Goal: Task Accomplishment & Management: Use online tool/utility

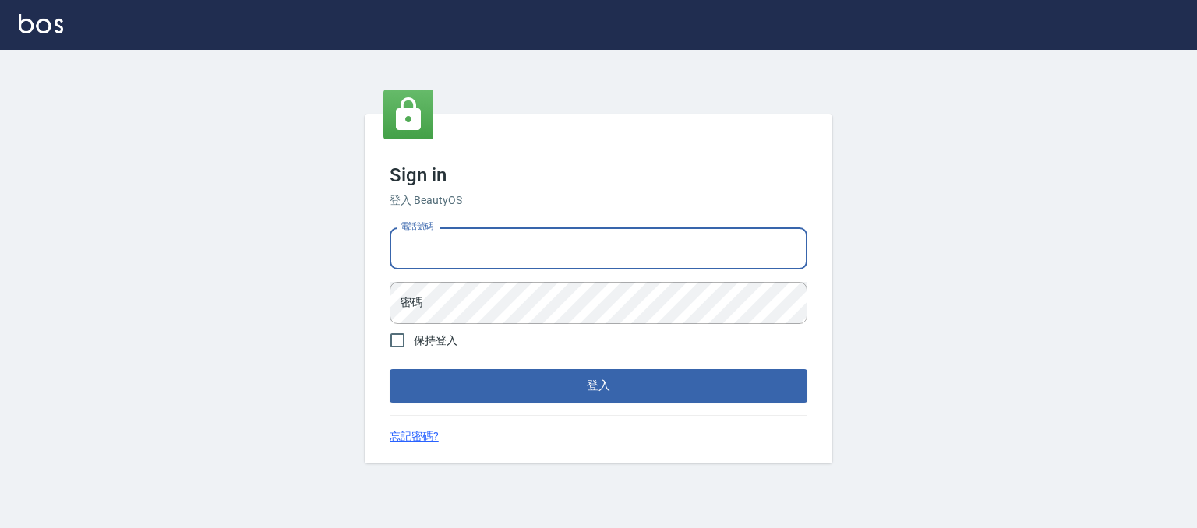
drag, startPoint x: 470, startPoint y: 253, endPoint x: 402, endPoint y: 195, distance: 89.0
click at [457, 241] on input "電話號碼" at bounding box center [599, 249] width 418 height 42
type input "0930798111"
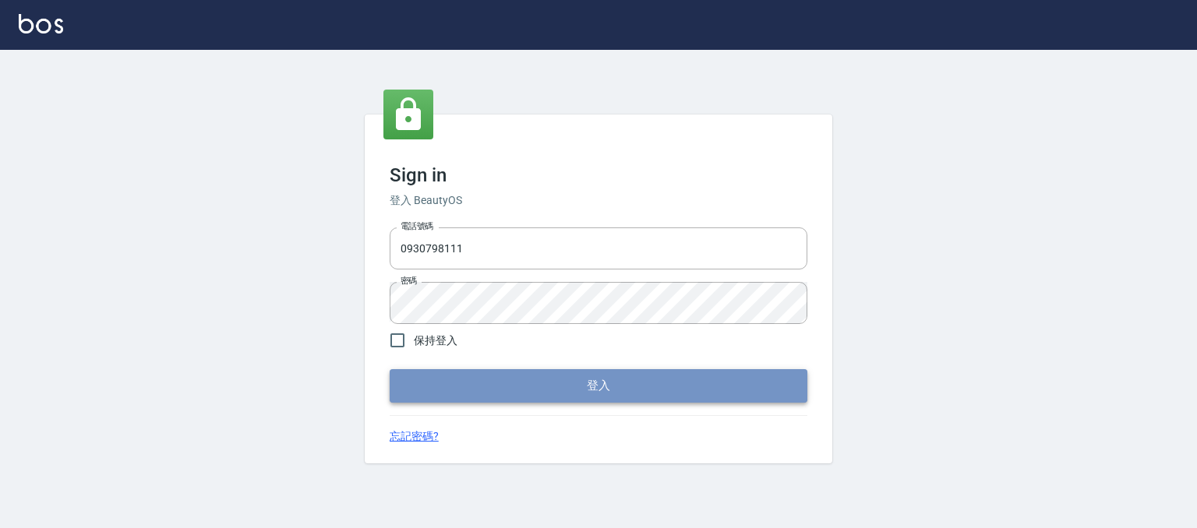
click at [554, 380] on button "登入" at bounding box center [599, 385] width 418 height 33
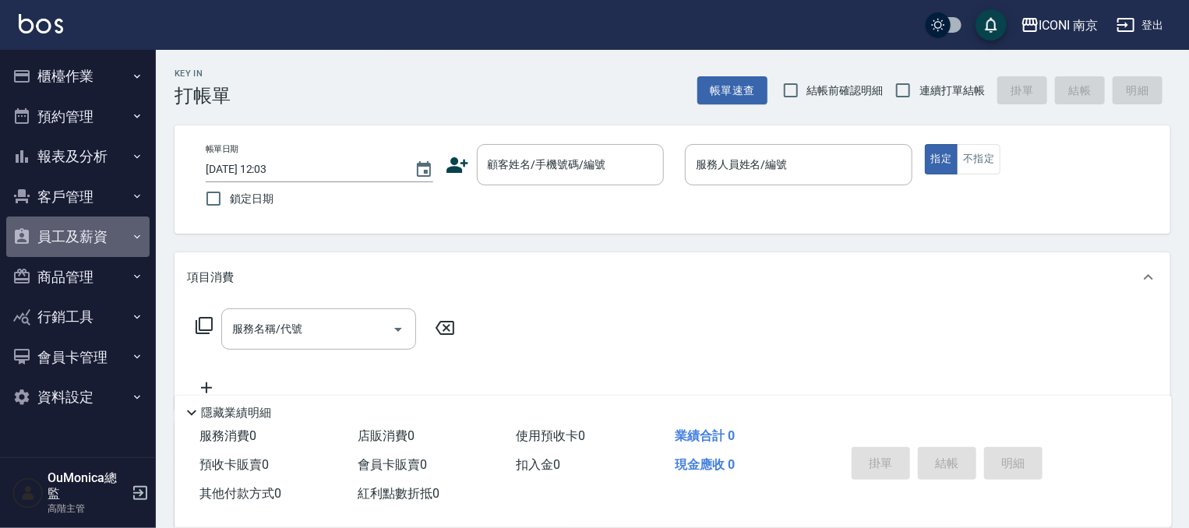
click at [125, 239] on button "員工及薪資" at bounding box center [77, 237] width 143 height 41
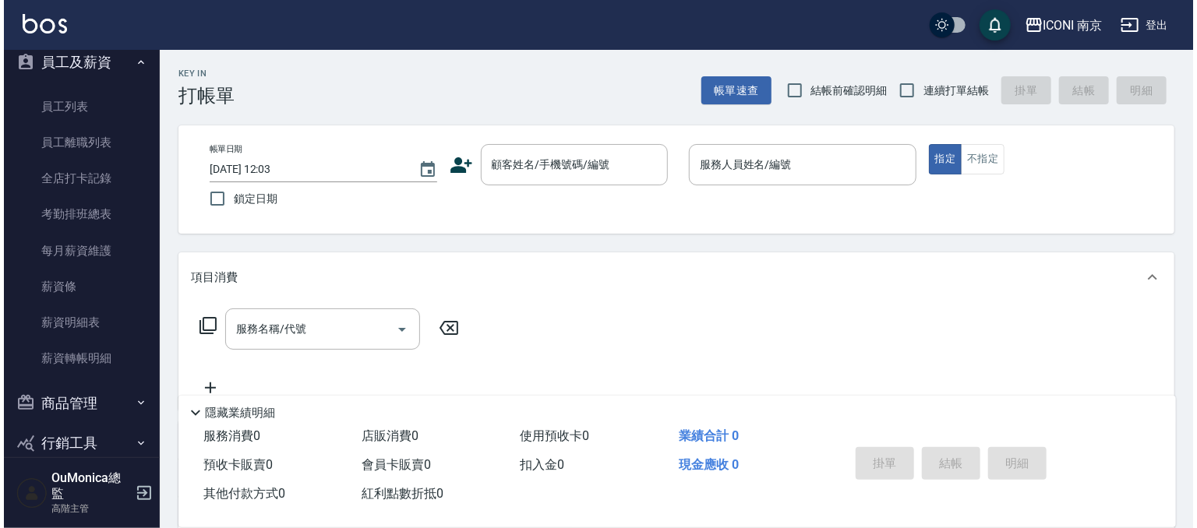
scroll to position [214, 0]
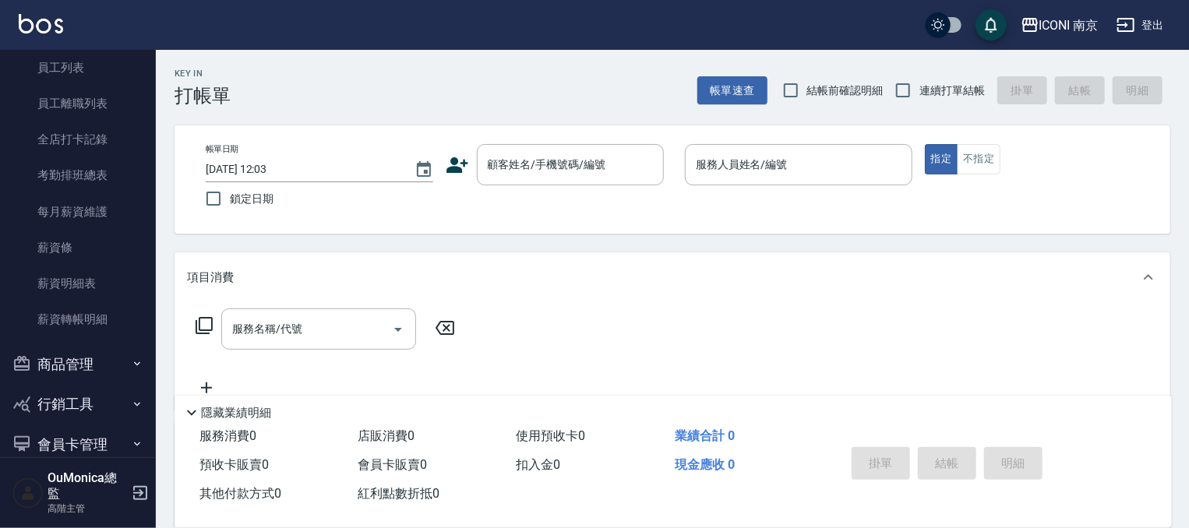
click at [161, 362] on div "Key In 打帳單 帳單速查 結帳前確認明細 連續打單結帳 掛單 結帳 明細 帳單日期 [DATE] 12:03 鎖定日期 顧客姓名/手機號碼/編號 顧客姓…" at bounding box center [673, 422] width 1034 height 745
click at [94, 280] on link "薪資明細表" at bounding box center [77, 284] width 143 height 36
